Goal: Task Accomplishment & Management: Complete application form

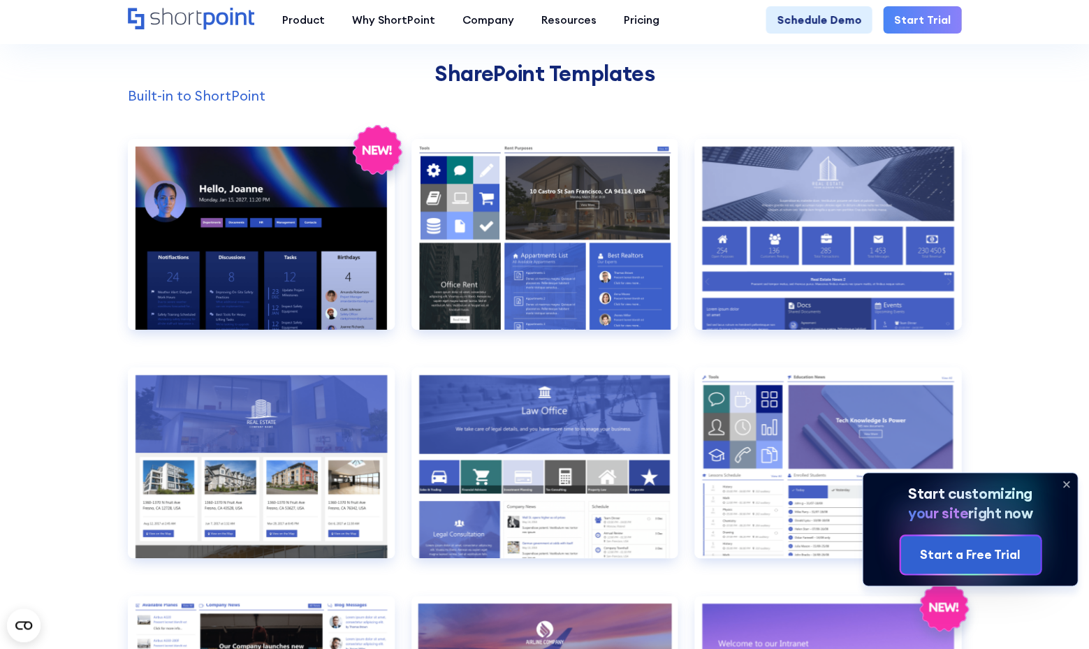
click at [1062, 473] on icon at bounding box center [1066, 484] width 22 height 22
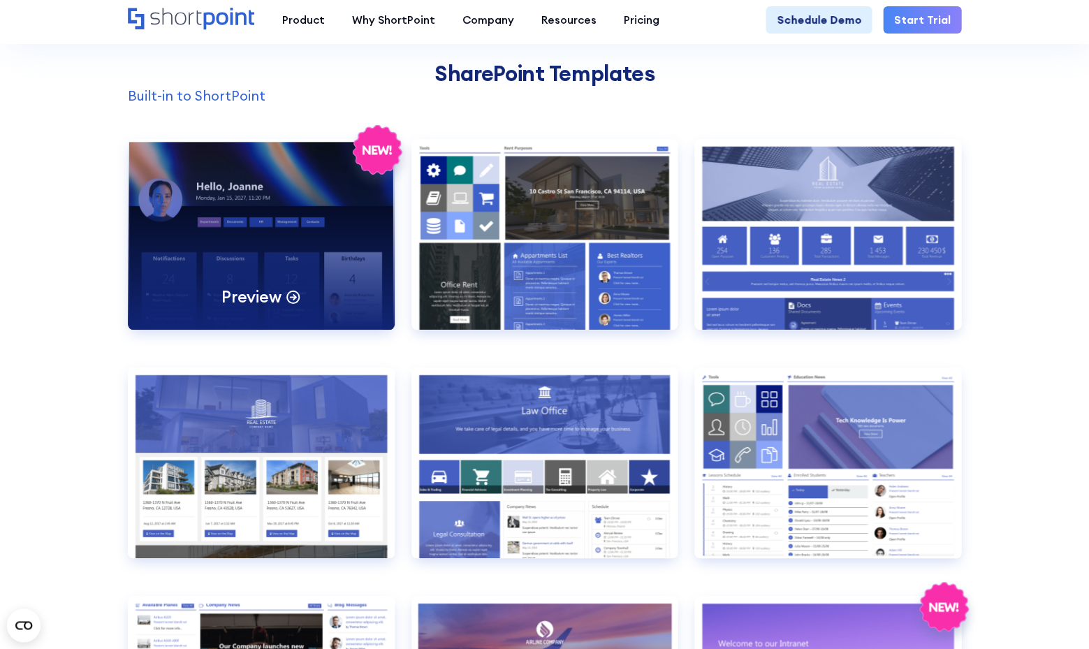
click at [183, 330] on div "Preview" at bounding box center [261, 234] width 267 height 191
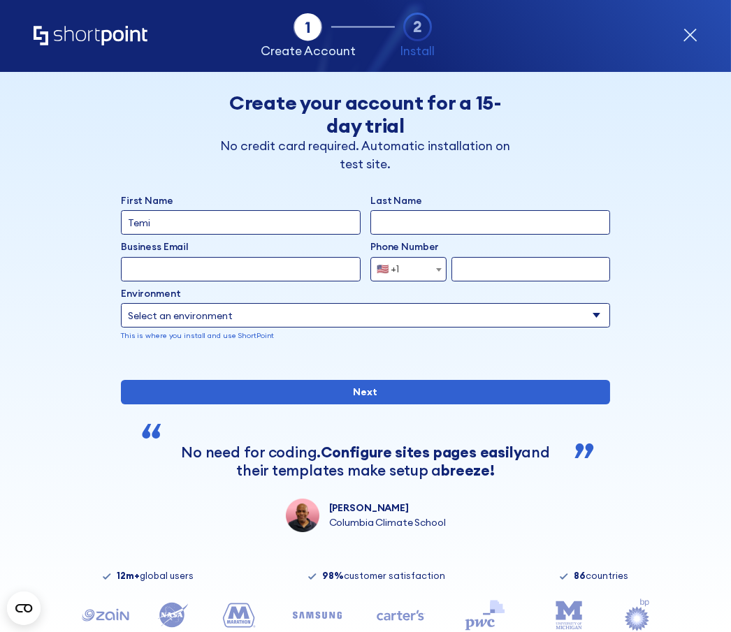
type input "Temi"
type input "Tayo"
type input "temitayo@shortpoint.com"
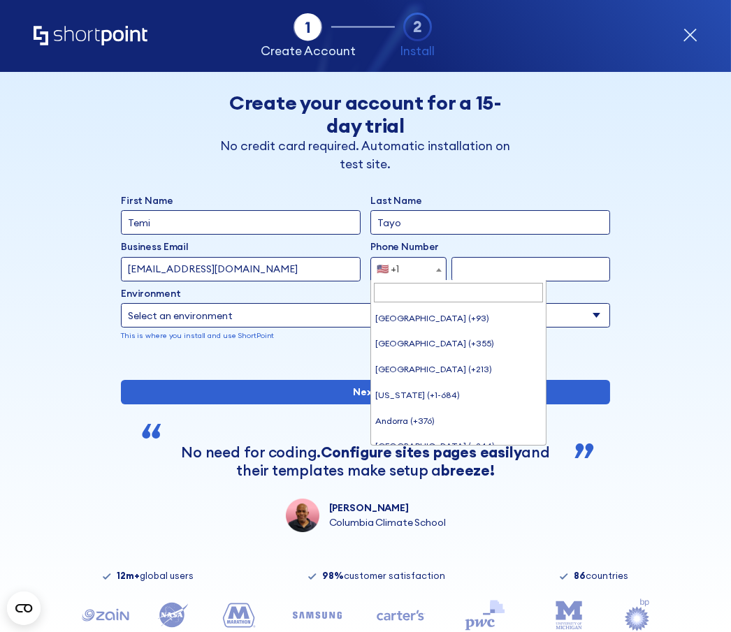
click at [423, 264] on span "🇺🇸 +1" at bounding box center [408, 269] width 76 height 24
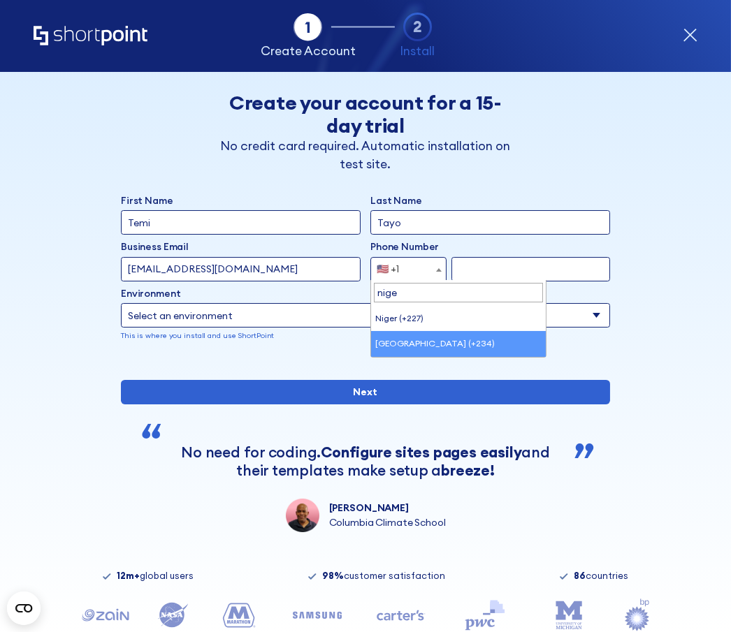
type input "nige"
select select "+234"
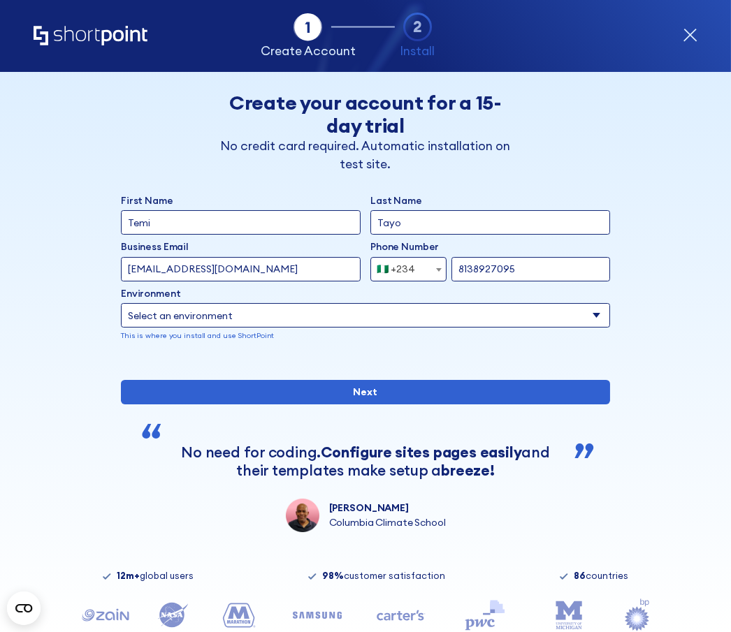
type input "8138927095"
select select "SharePoint Online"
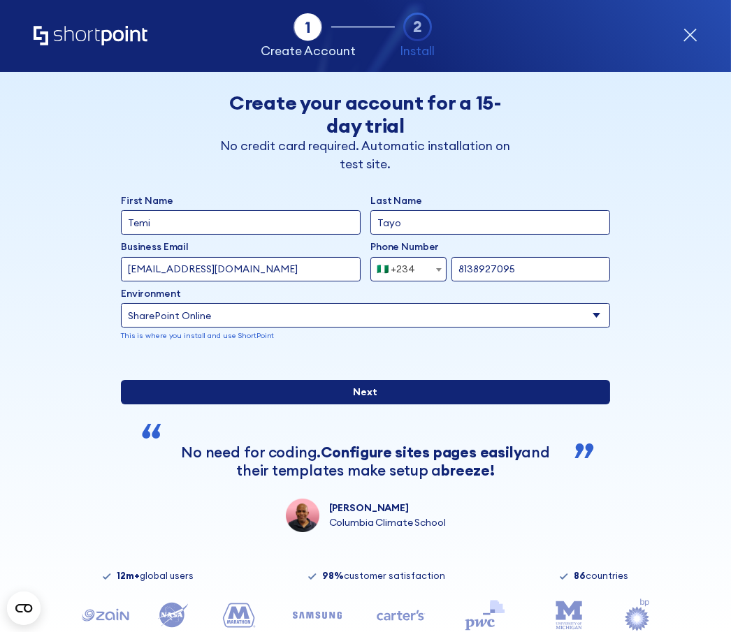
click at [475, 405] on input "Next" at bounding box center [365, 392] width 489 height 24
